Goal: Transaction & Acquisition: Download file/media

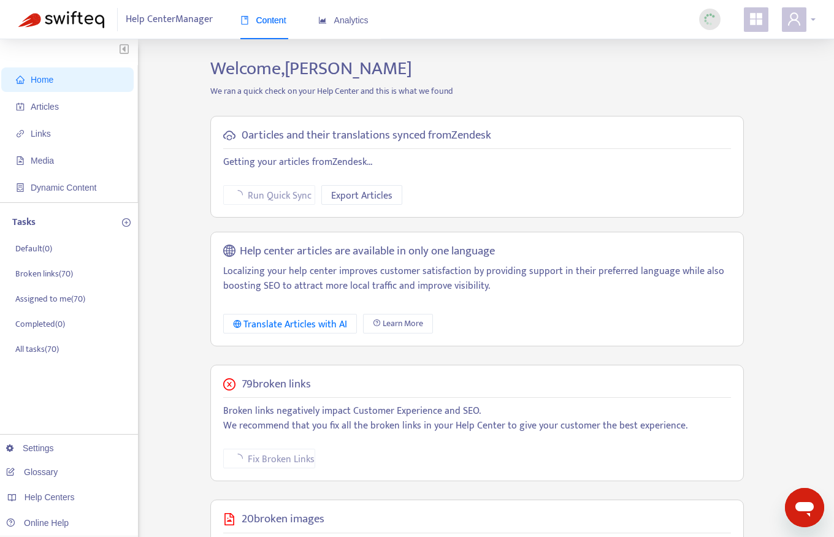
click at [814, 17] on div at bounding box center [799, 19] width 34 height 25
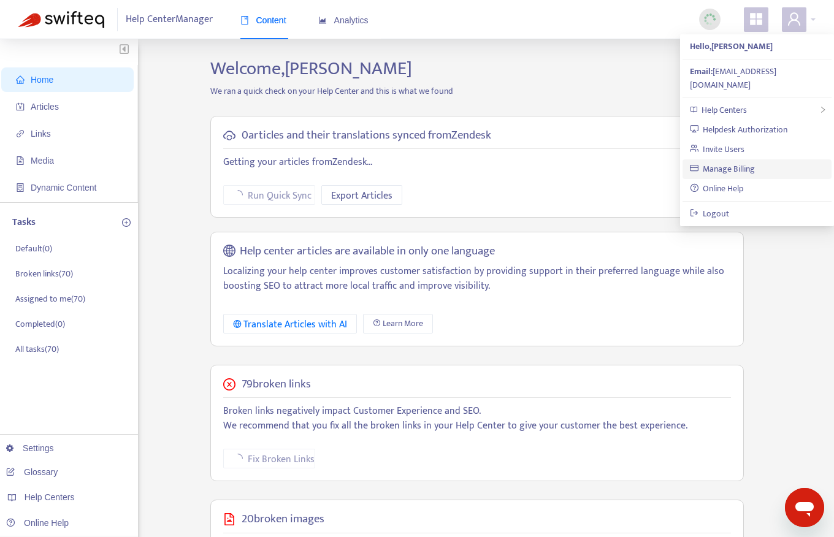
click at [725, 162] on link "Manage Billing" at bounding box center [723, 169] width 66 height 14
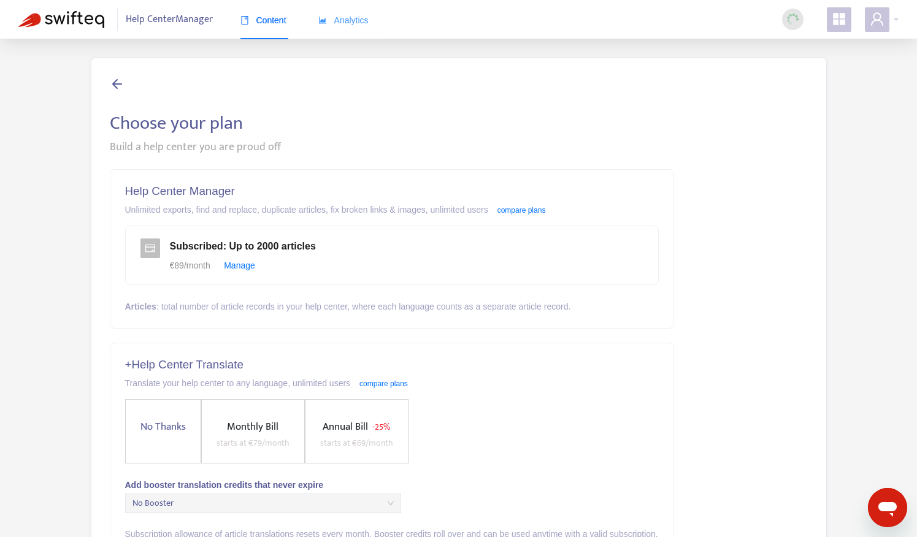
click at [360, 28] on div "Analytics" at bounding box center [343, 20] width 50 height 37
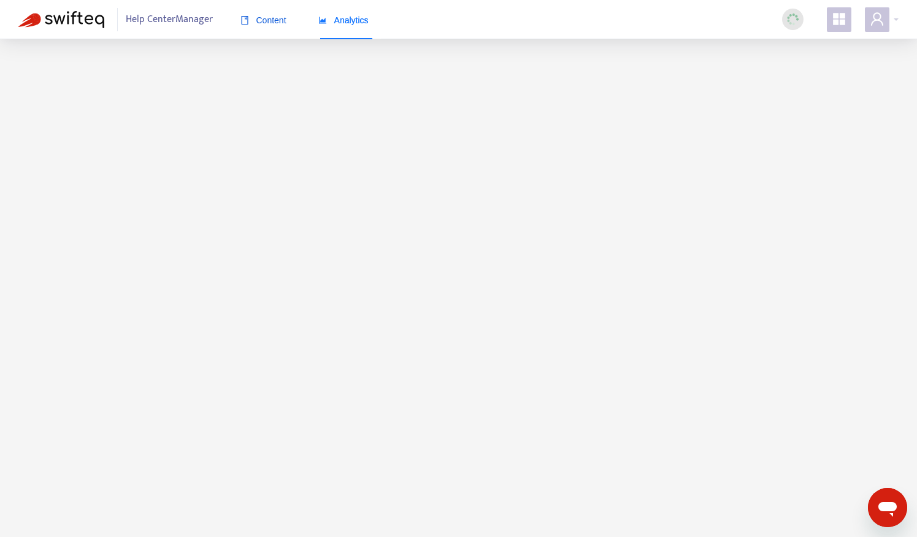
click at [243, 16] on icon "book" at bounding box center [244, 20] width 7 height 9
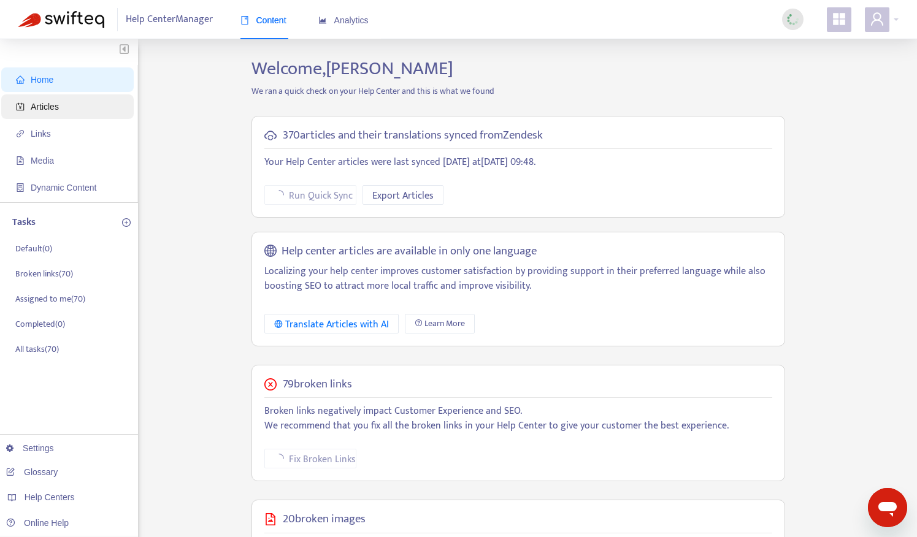
click at [81, 104] on span "Articles" at bounding box center [70, 106] width 108 height 25
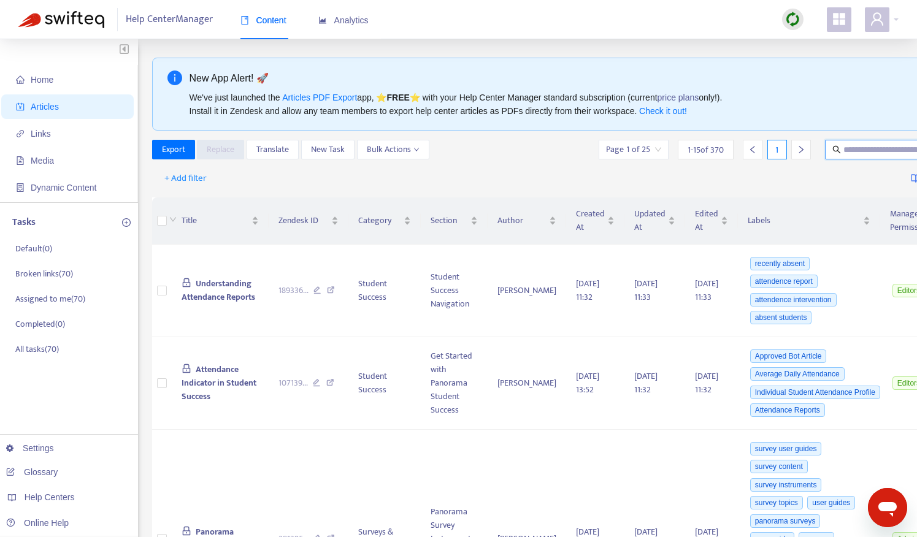
click at [834, 153] on input "text" at bounding box center [903, 149] width 118 height 13
type input "*"
type input "**********"
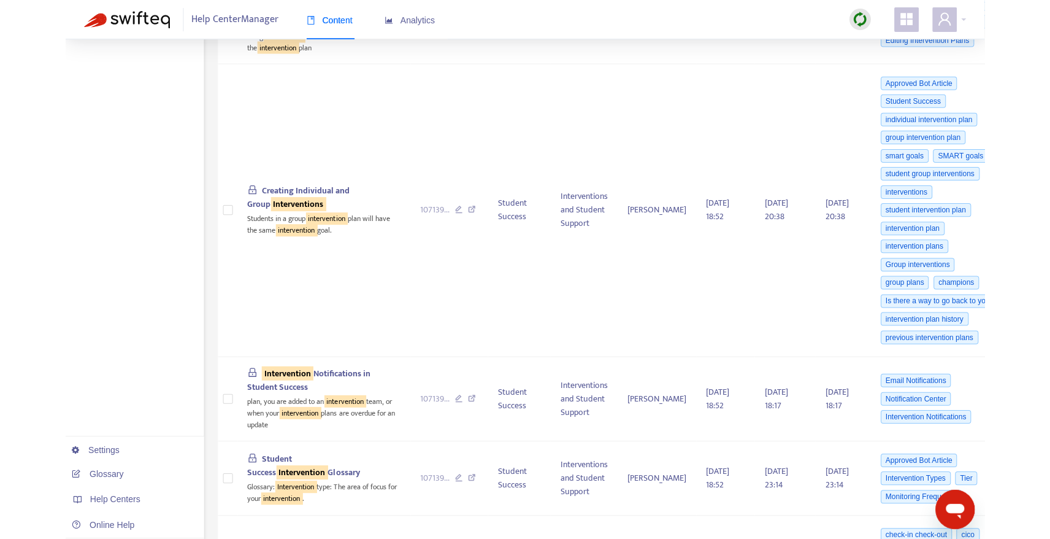
scroll to position [681, 0]
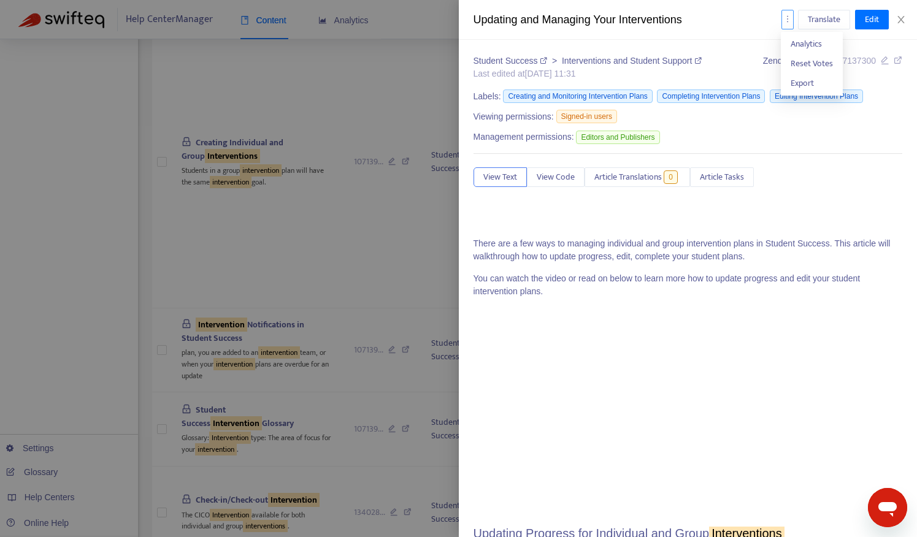
click at [790, 17] on icon "more" at bounding box center [787, 19] width 9 height 9
click at [815, 89] on span "Export" at bounding box center [812, 83] width 42 height 13
click at [785, 18] on icon "more" at bounding box center [787, 19] width 9 height 9
click at [807, 80] on span "Export" at bounding box center [802, 83] width 23 height 14
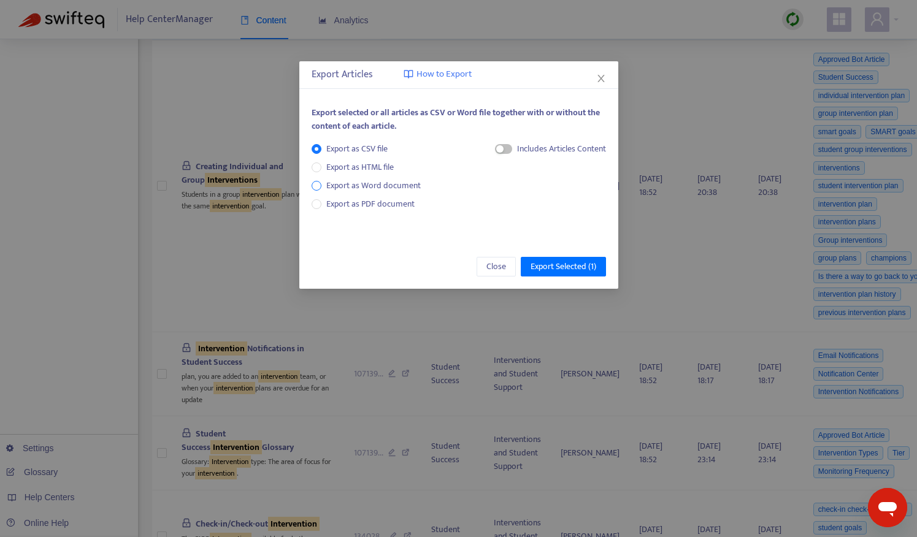
click at [382, 186] on span "Export as Word document" at bounding box center [373, 185] width 104 height 13
click at [385, 203] on span "Export as PDF document" at bounding box center [370, 204] width 88 height 14
click at [579, 264] on span "Export Selected ( 1 )" at bounding box center [564, 266] width 66 height 13
